Goal: Information Seeking & Learning: Understand process/instructions

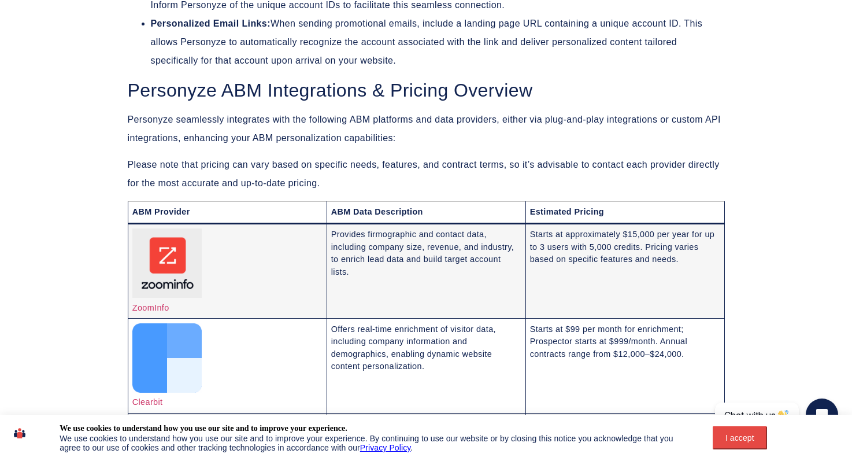
scroll to position [3475, 0]
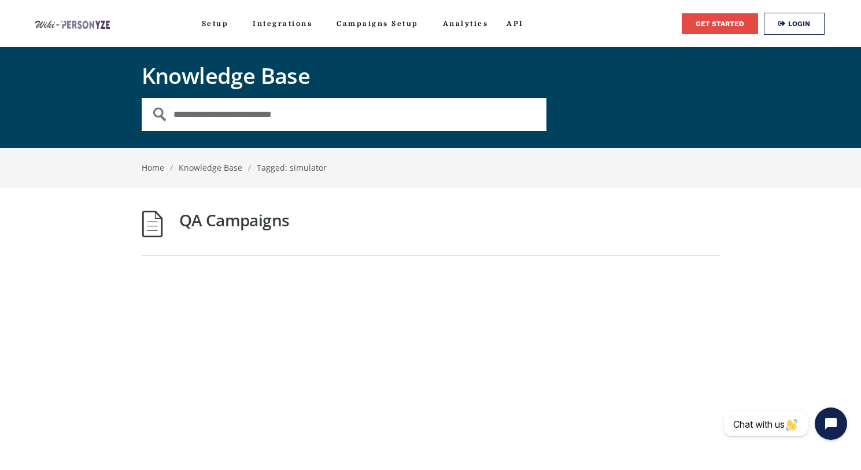
click at [248, 225] on link "QA Campaigns" at bounding box center [234, 220] width 110 height 22
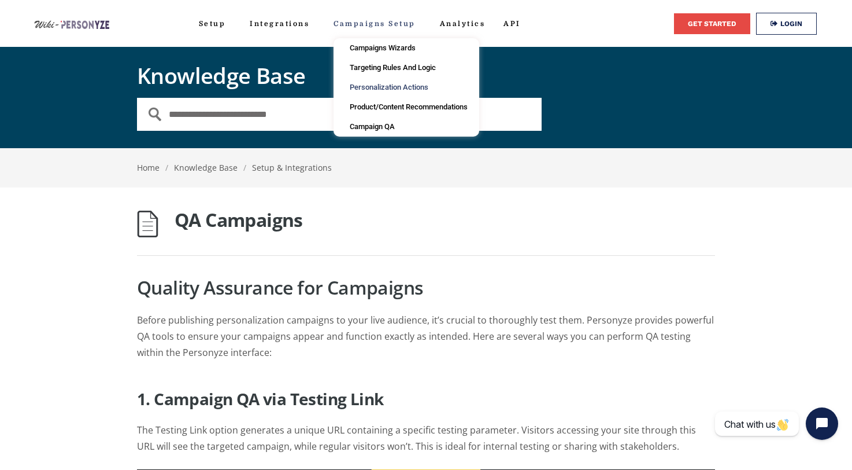
click at [404, 85] on link "Personalization Actions" at bounding box center [407, 87] width 146 height 20
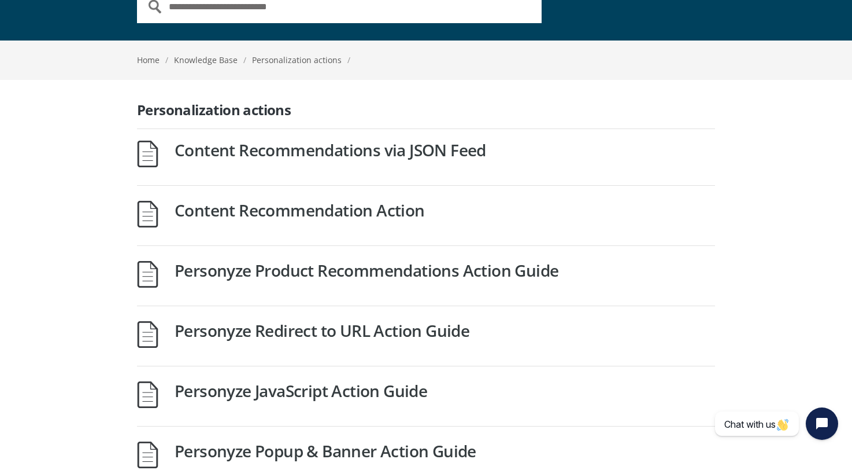
scroll to position [119, 0]
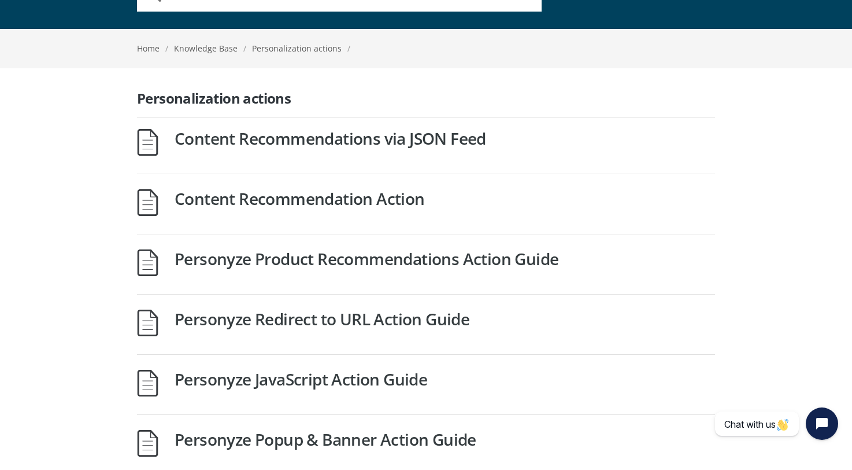
click at [407, 320] on link "Personyze Redirect to URL Action Guide" at bounding box center [322, 319] width 295 height 22
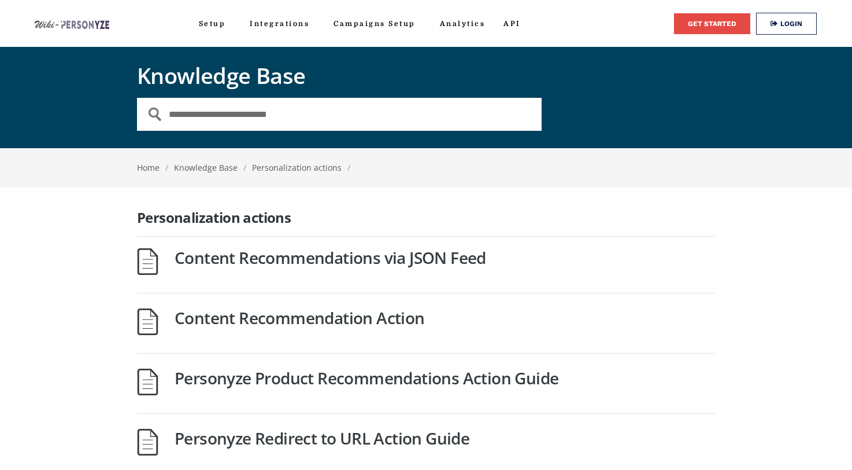
scroll to position [119, 0]
